Goal: Task Accomplishment & Management: Complete application form

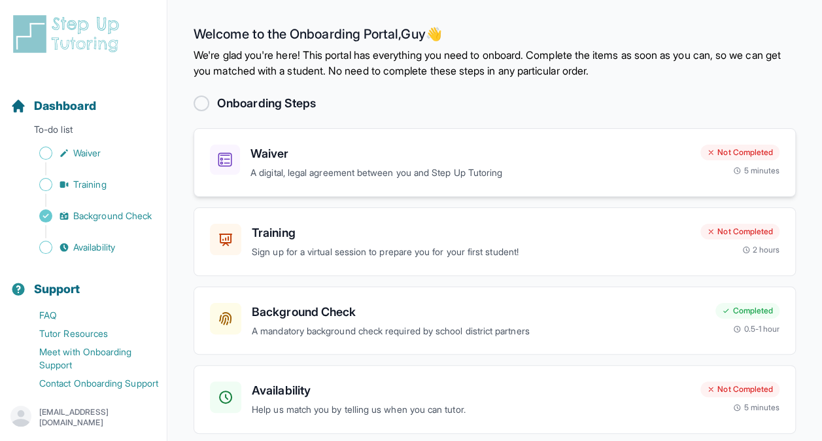
click at [446, 161] on h3 "Waiver" at bounding box center [471, 154] width 440 height 18
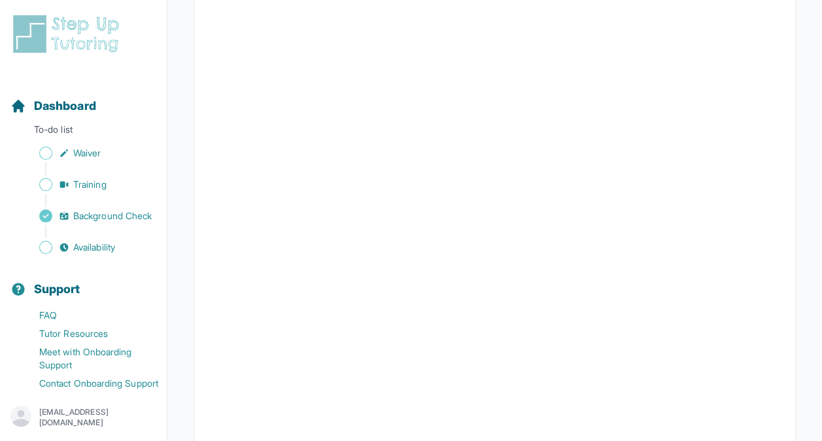
scroll to position [1706, 0]
click at [43, 158] on span "Sidebar" at bounding box center [45, 153] width 13 height 13
click at [41, 155] on span "Sidebar" at bounding box center [45, 153] width 13 height 13
click at [46, 186] on span "Sidebar" at bounding box center [45, 184] width 13 height 13
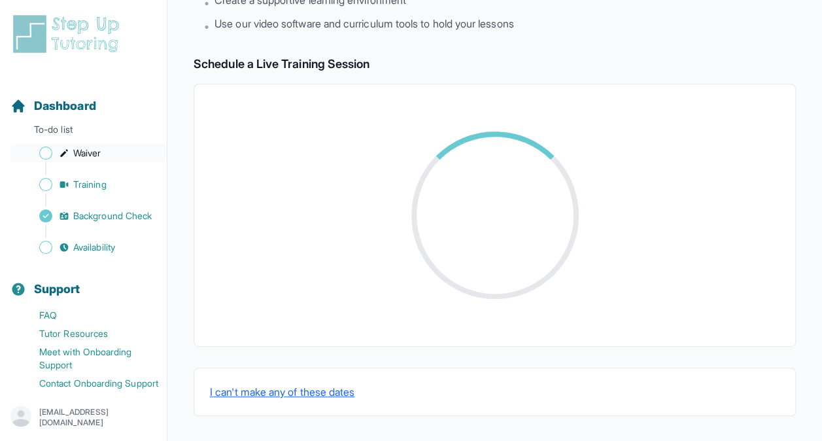
click at [47, 158] on span "Sidebar" at bounding box center [45, 153] width 13 height 13
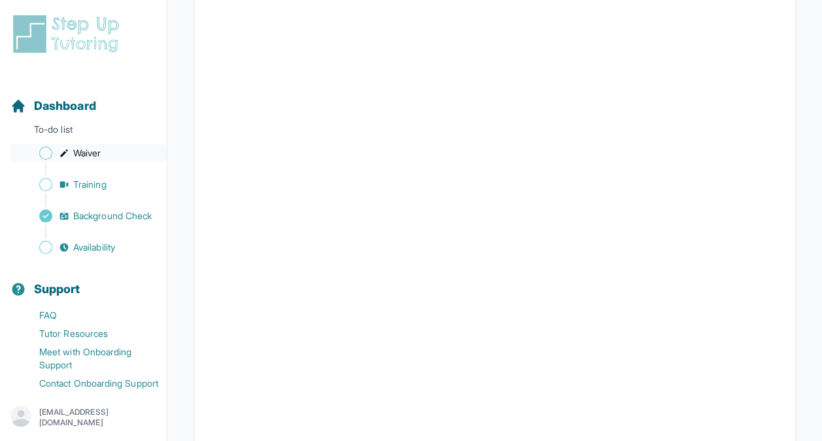
scroll to position [755, 0]
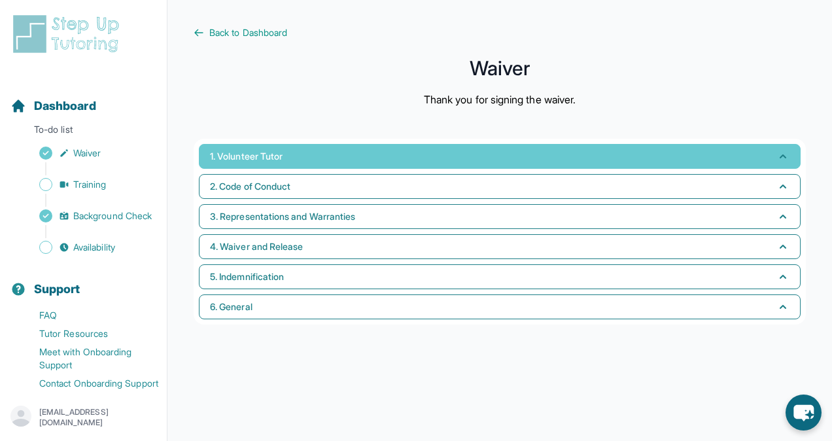
click at [769, 166] on button "1. Volunteer Tutor" at bounding box center [500, 156] width 602 height 25
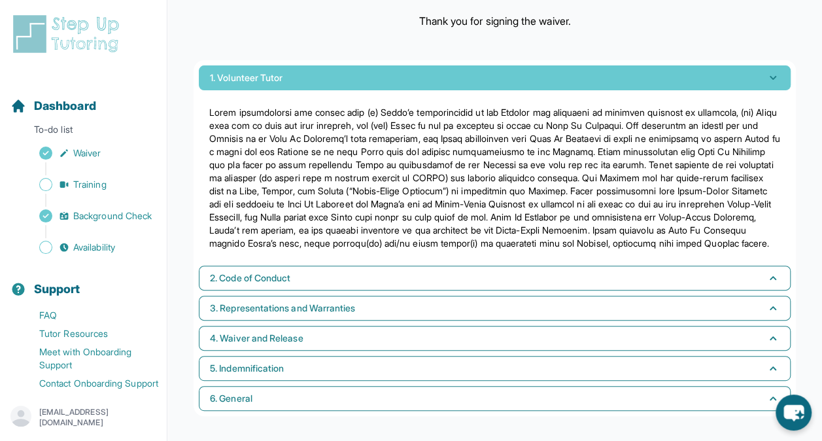
scroll to position [76, 0]
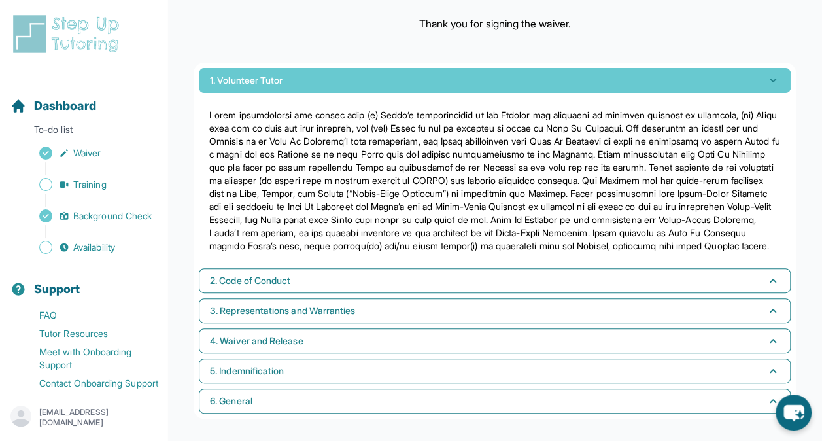
click at [743, 88] on button "1. Volunteer Tutor" at bounding box center [495, 80] width 592 height 25
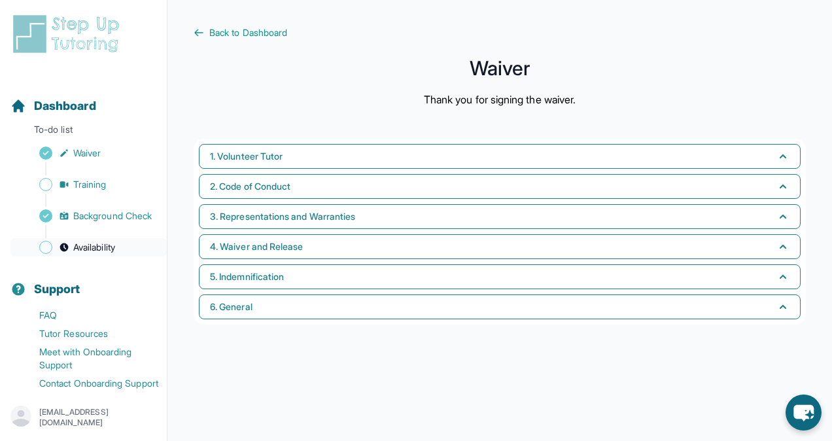
click at [46, 254] on span "Sidebar" at bounding box center [45, 247] width 13 height 13
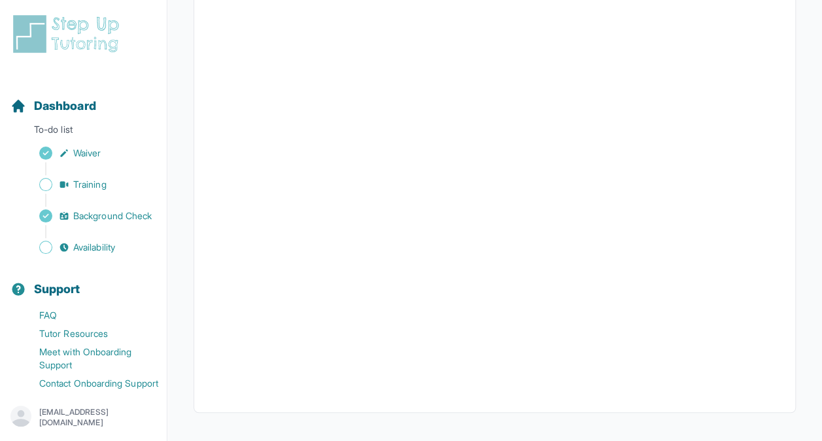
scroll to position [302, 0]
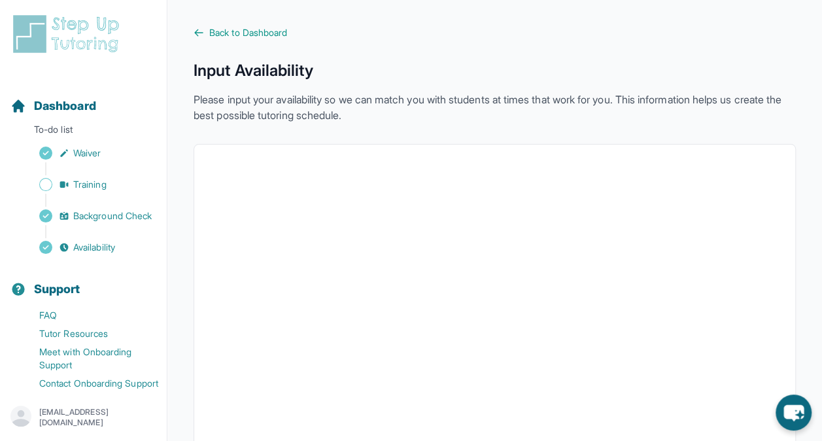
click at [48, 185] on span "Sidebar" at bounding box center [45, 184] width 13 height 13
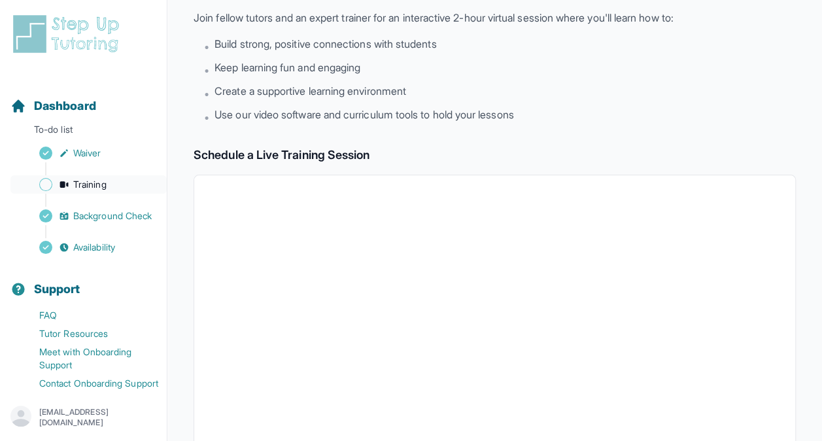
scroll to position [104, 0]
